Goal: Task Accomplishment & Management: Use online tool/utility

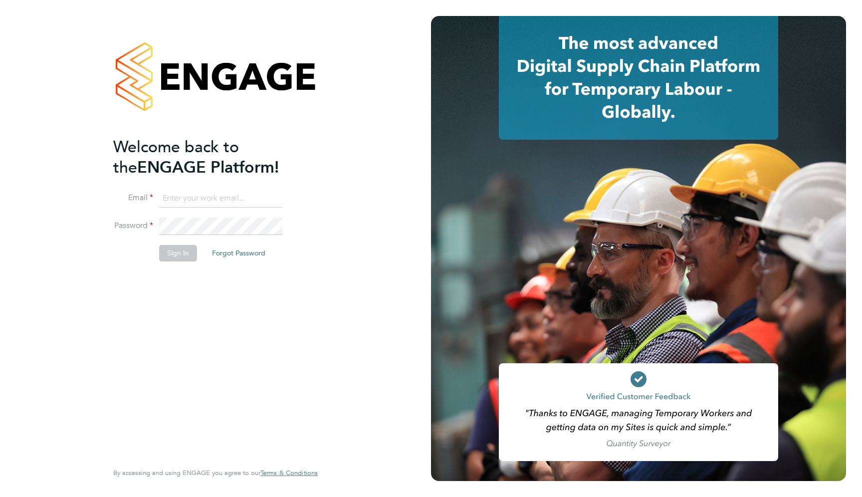
click at [232, 202] on input at bounding box center [220, 199] width 123 height 18
type input "[EMAIL_ADDRESS][DOMAIN_NAME]"
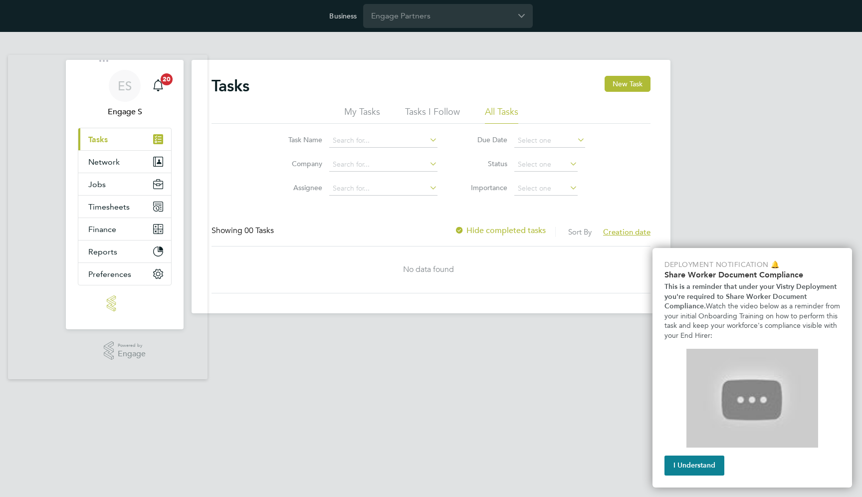
click at [294, 72] on div "Tasks New Task My Tasks Tasks I Follow All Tasks Task Name Company Assignee Due…" at bounding box center [431, 186] width 479 height 253
click at [695, 449] on img "I Understand" at bounding box center [692, 447] width 15 height 15
click at [689, 468] on button "I Understand" at bounding box center [694, 465] width 60 height 20
click at [742, 470] on button "I Understand" at bounding box center [760, 465] width 60 height 20
click at [773, 476] on img "Platform Back Online" at bounding box center [777, 481] width 15 height 15
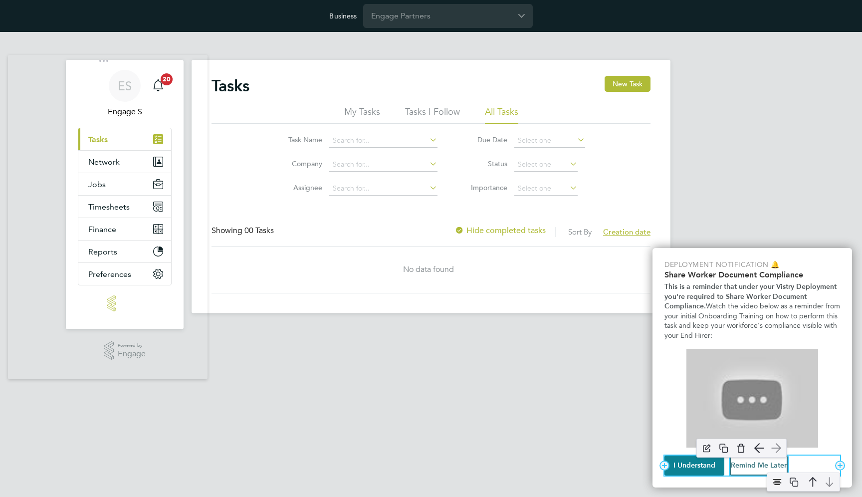
click at [761, 468] on button "Remind Me Later" at bounding box center [759, 465] width 58 height 20
click at [304, 329] on html "Business Engage Partners ES Engage S Notifications 20 Applications: Current pag…" at bounding box center [431, 164] width 862 height 329
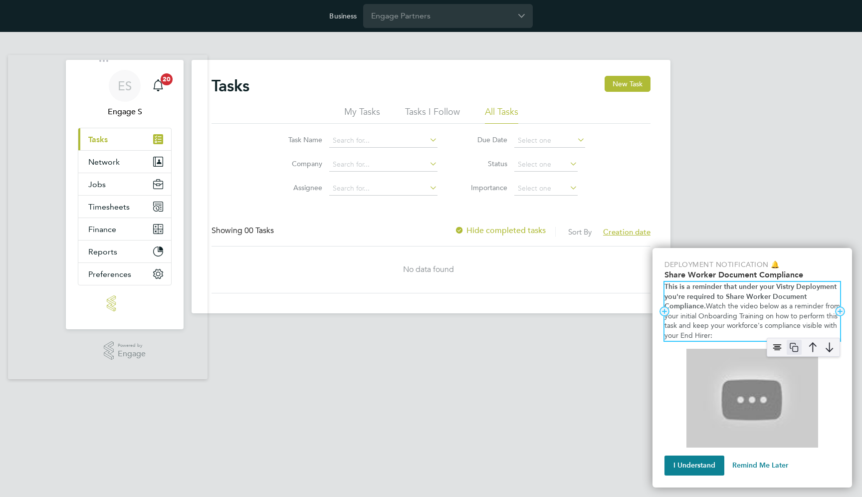
click at [791, 344] on img "Platform Back Online" at bounding box center [794, 347] width 15 height 15
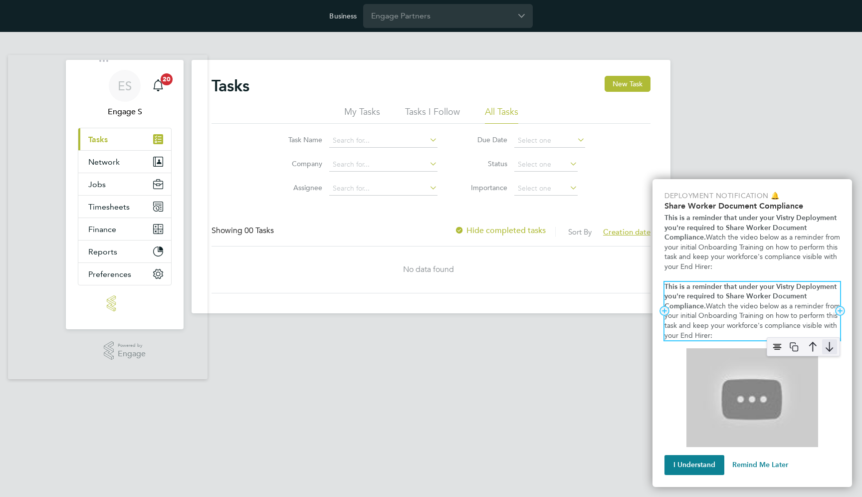
click at [826, 346] on img "Platform Back Online" at bounding box center [829, 346] width 15 height 15
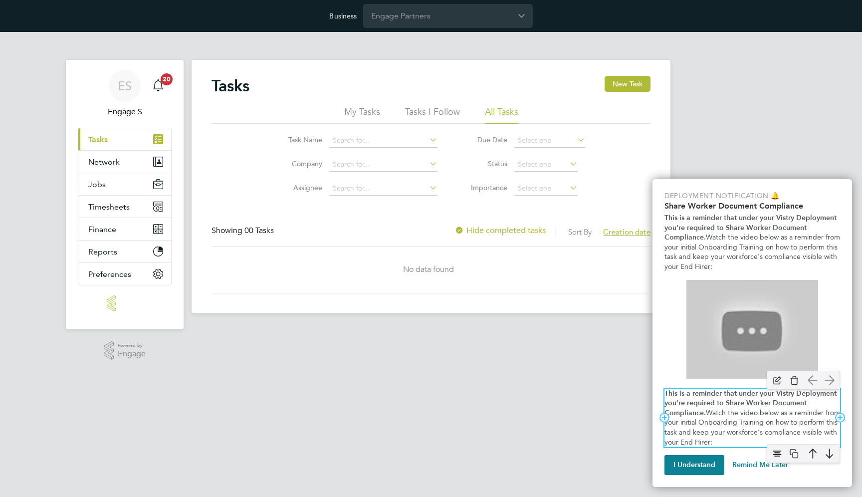
click at [691, 416] on strong "This is a reminder that under your Vistry Deployment you're required to Share W…" at bounding box center [751, 403] width 174 height 28
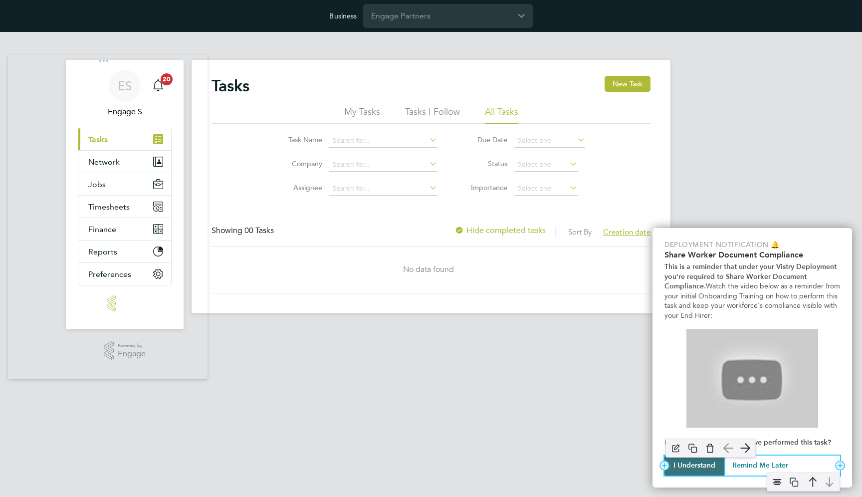
click at [689, 470] on button "I Understand" at bounding box center [694, 465] width 60 height 20
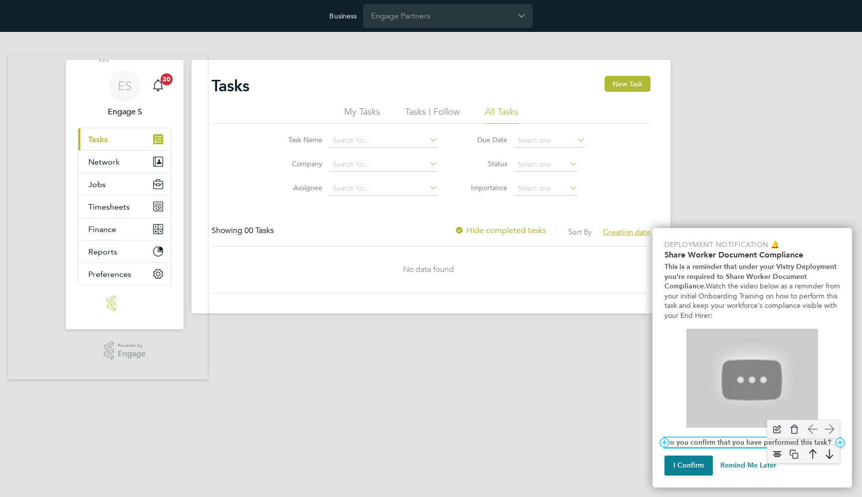
click at [695, 440] on strong "Do you confirm that you have performed this task?" at bounding box center [747, 442] width 167 height 8
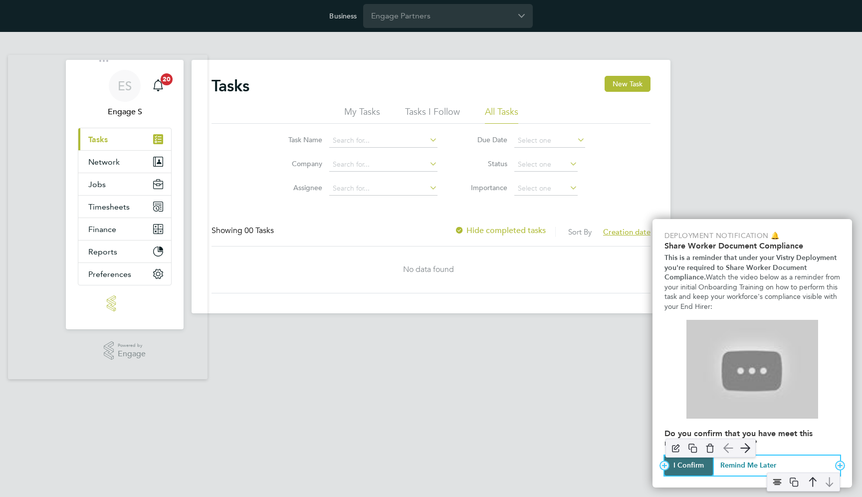
click at [689, 467] on button "I Confirm" at bounding box center [688, 465] width 48 height 20
click at [732, 463] on div "Remind Me Later" at bounding box center [761, 465] width 62 height 20
click at [744, 465] on button "Remind Me Later" at bounding box center [763, 465] width 58 height 20
